Goal: Answer question/provide support

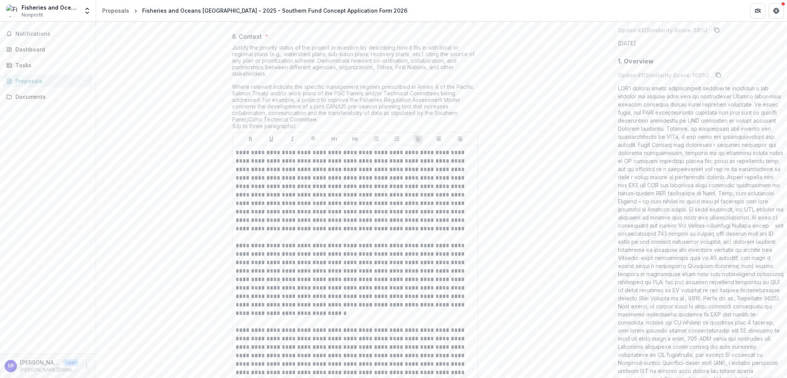
scroll to position [1163, 0]
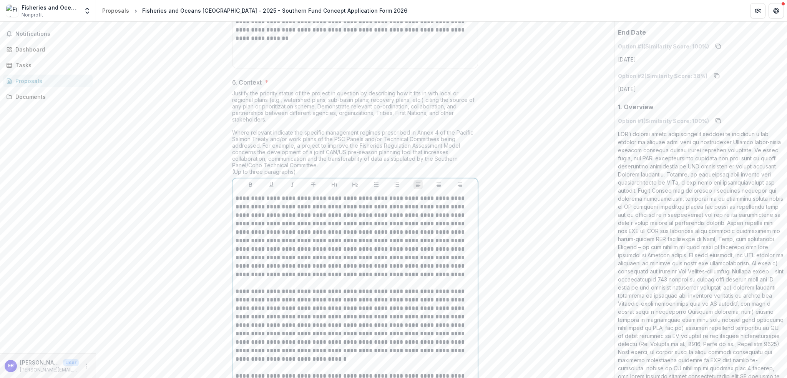
click at [338, 313] on p "**********" at bounding box center [354, 325] width 239 height 262
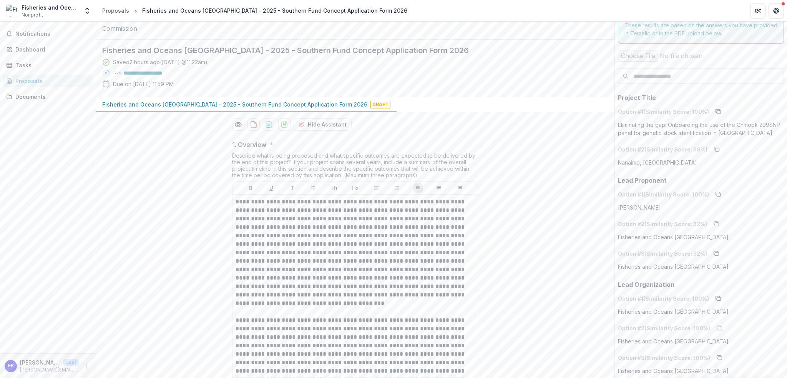
scroll to position [0, 0]
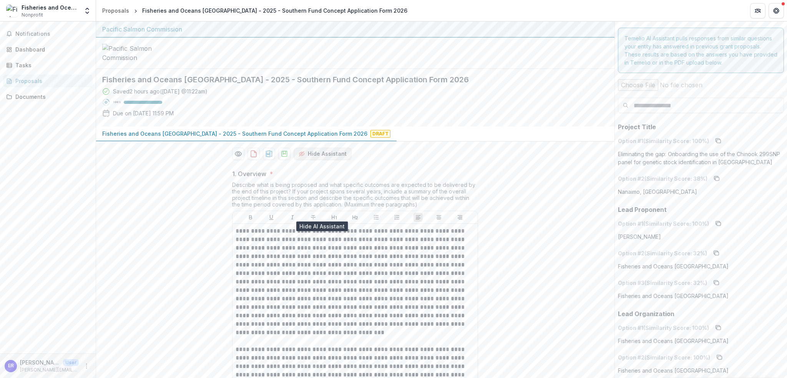
click at [335, 160] on button "Hide Assistant" at bounding box center [322, 153] width 58 height 12
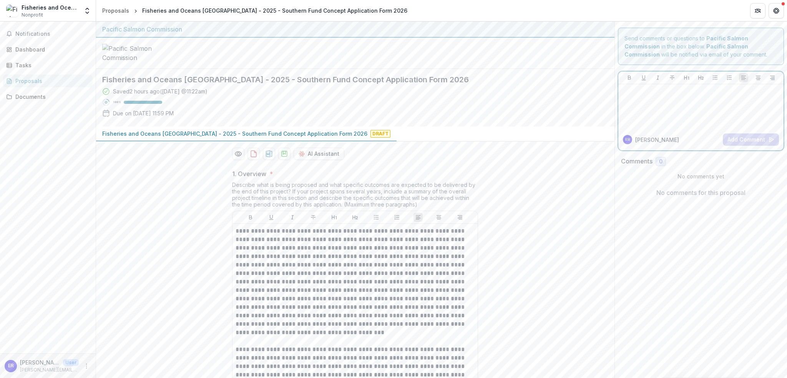
click at [658, 89] on p at bounding box center [700, 91] width 159 height 8
click at [653, 93] on p at bounding box center [700, 91] width 159 height 8
click at [653, 91] on p at bounding box center [700, 91] width 159 height 8
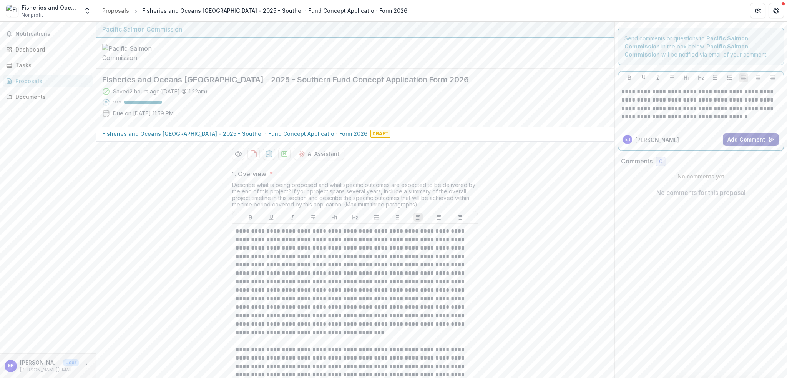
click at [749, 137] on button "Add Comment" at bounding box center [751, 139] width 56 height 12
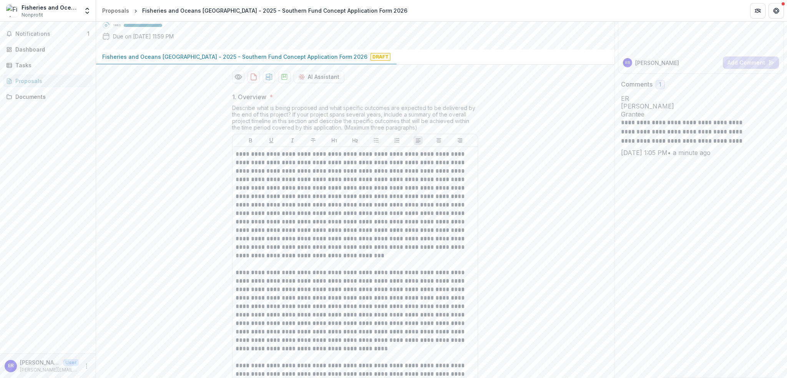
scroll to position [115, 0]
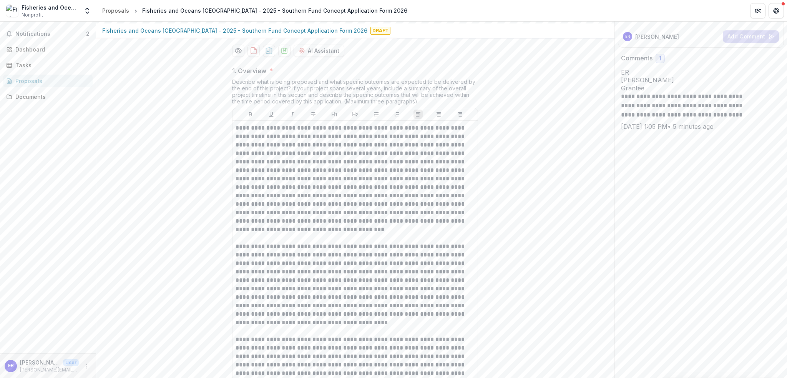
scroll to position [77, 0]
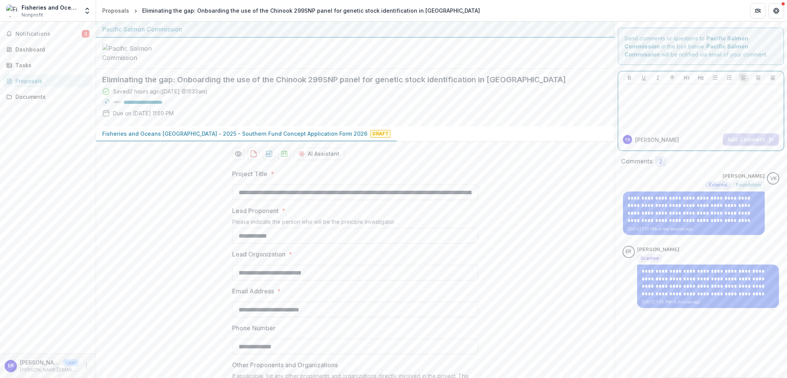
click at [658, 109] on div at bounding box center [700, 106] width 159 height 38
click at [742, 138] on button "Add Comment" at bounding box center [751, 139] width 56 height 12
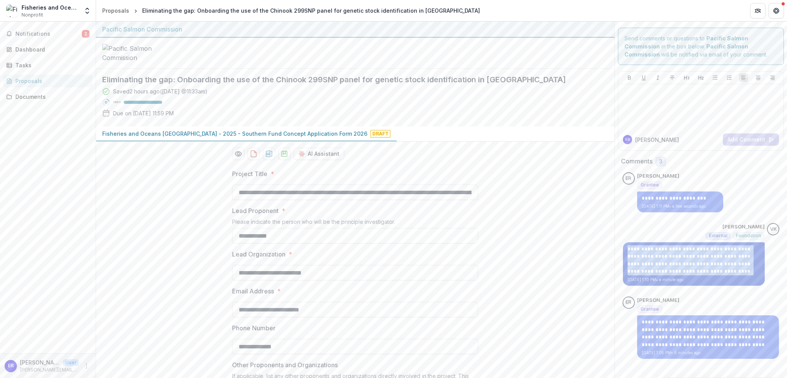
drag, startPoint x: 696, startPoint y: 271, endPoint x: 625, endPoint y: 247, distance: 74.9
click at [627, 247] on p "**********" at bounding box center [693, 260] width 133 height 30
copy p "**********"
click at [545, 69] on div at bounding box center [355, 53] width 518 height 31
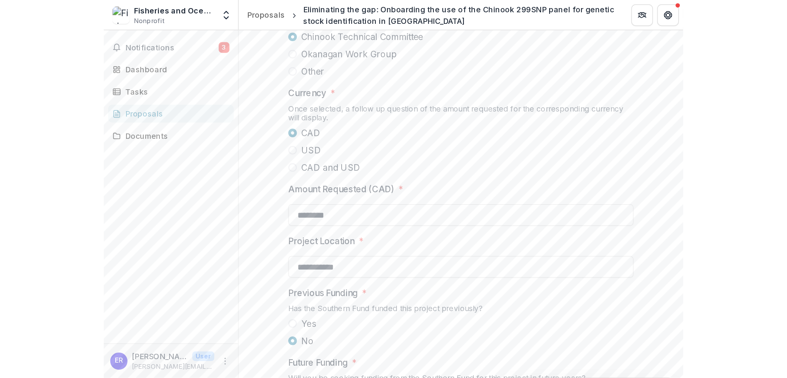
scroll to position [576, 0]
